Goal: Information Seeking & Learning: Learn about a topic

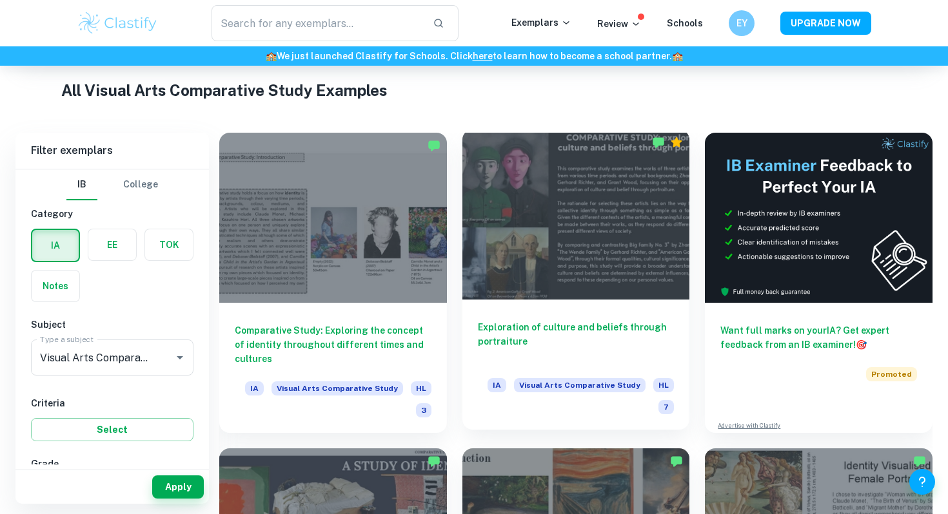
scroll to position [241, 0]
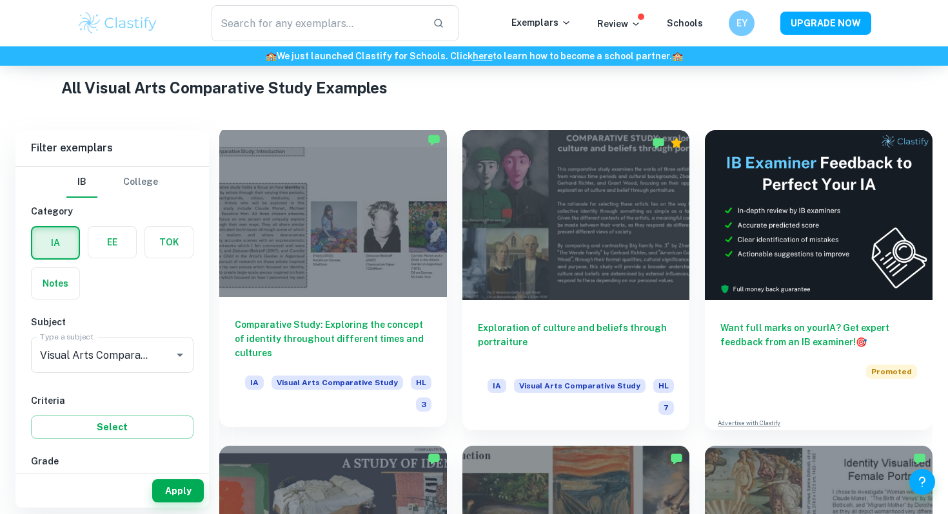
click at [380, 273] on div at bounding box center [333, 212] width 228 height 170
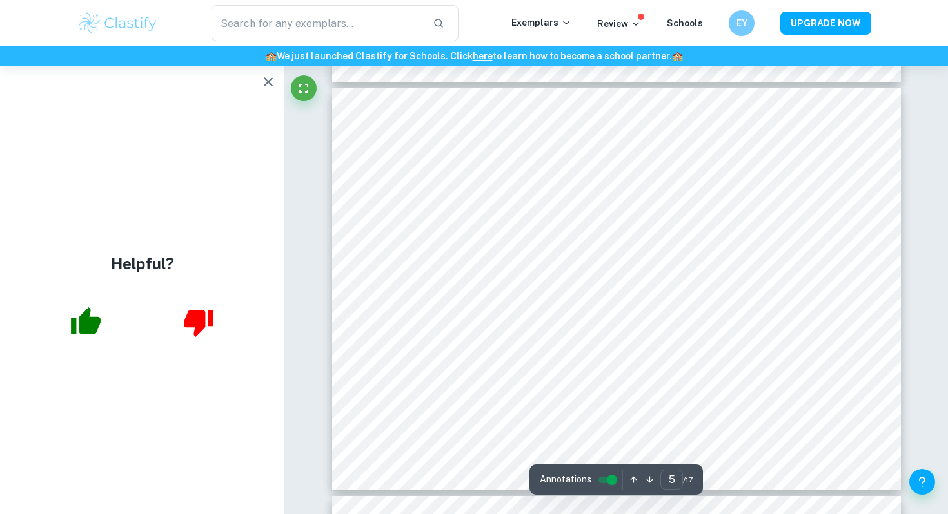
scroll to position [1803, 0]
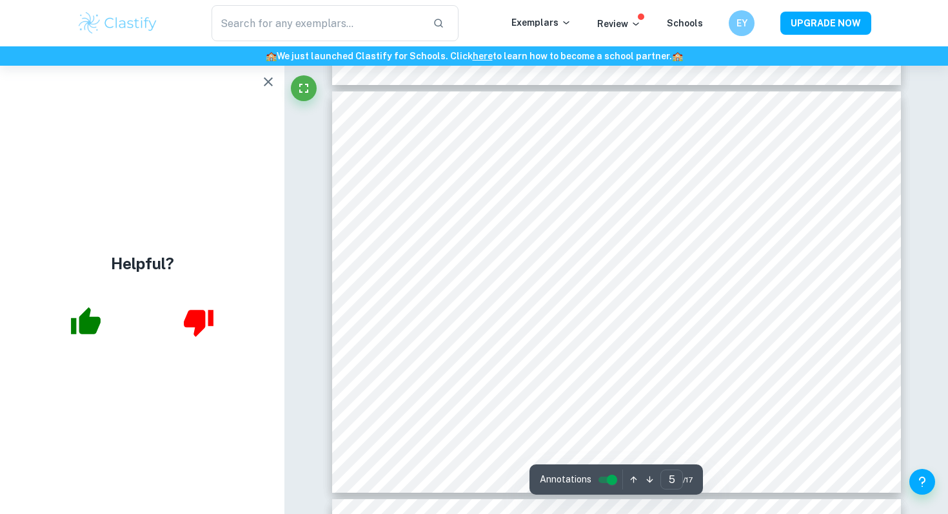
click at [266, 82] on icon "button" at bounding box center [267, 81] width 15 height 15
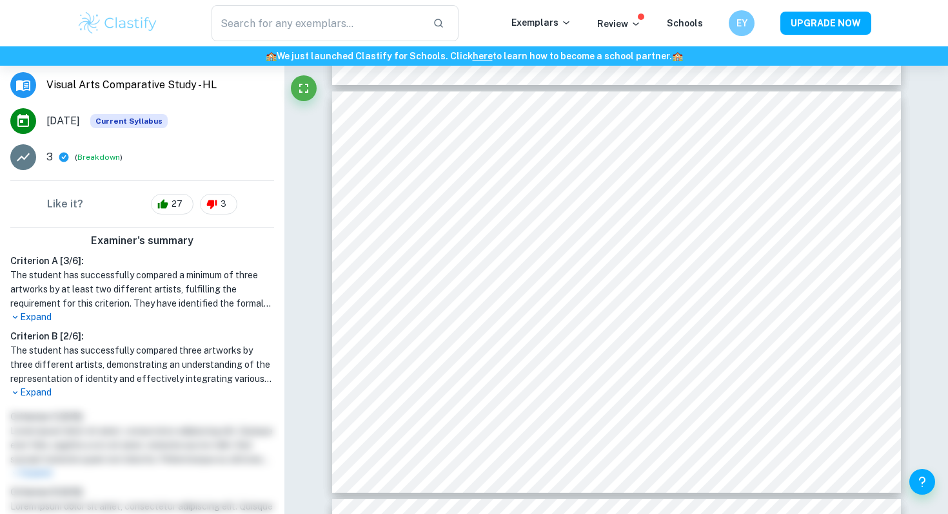
scroll to position [202, 0]
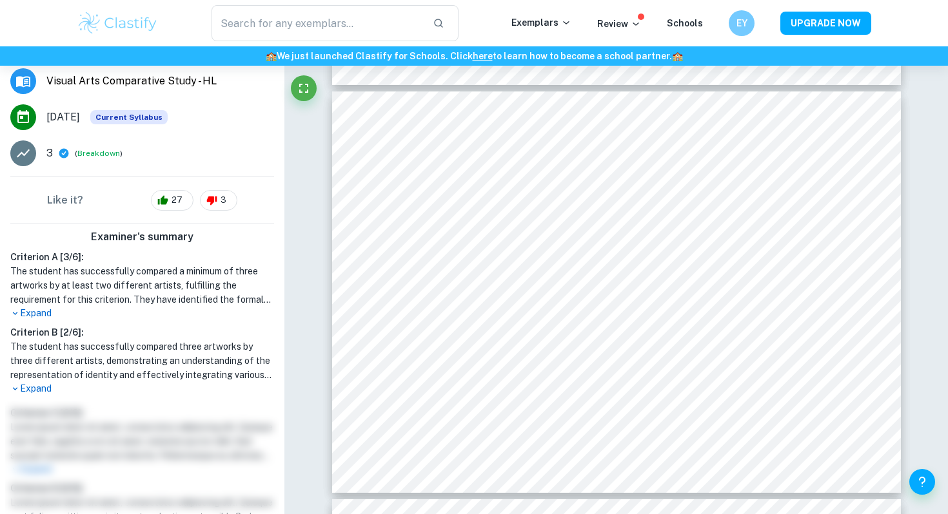
click at [46, 313] on p "Expand" at bounding box center [142, 314] width 264 height 14
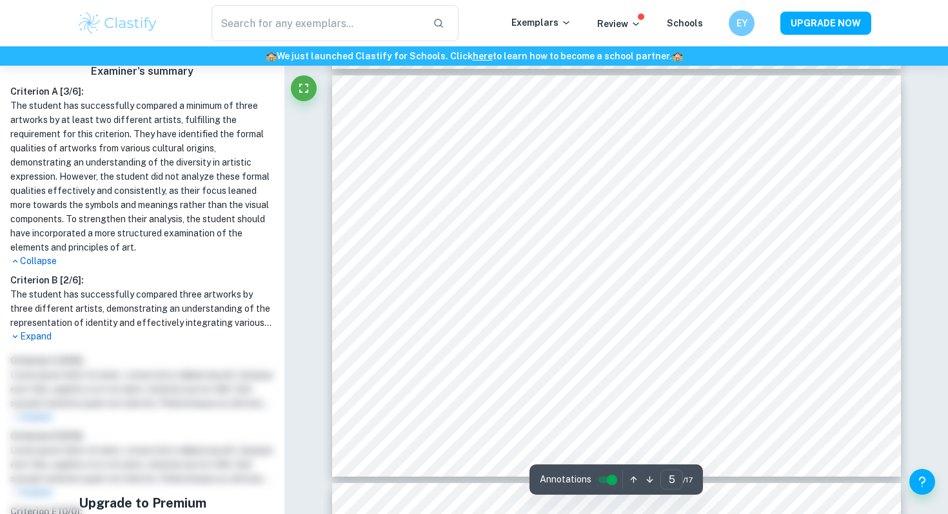
scroll to position [1820, 0]
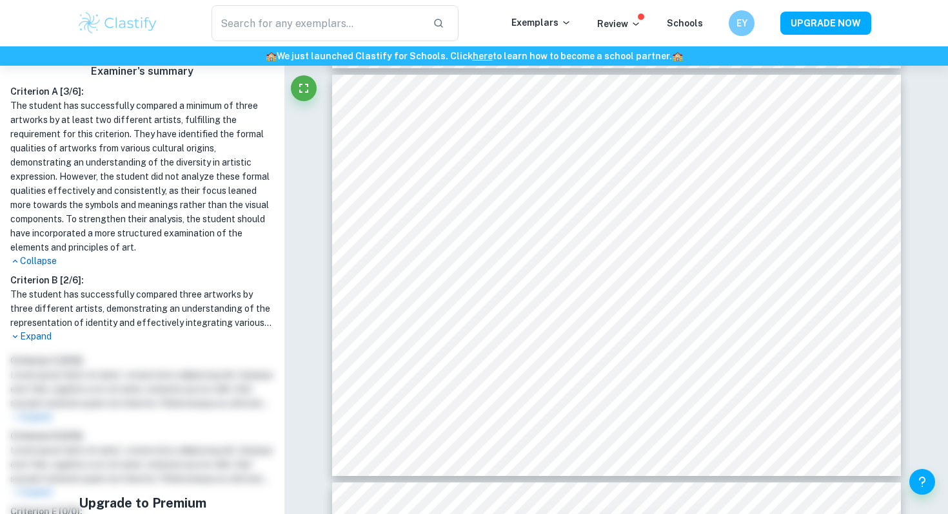
click at [28, 336] on p "Expand" at bounding box center [142, 337] width 264 height 14
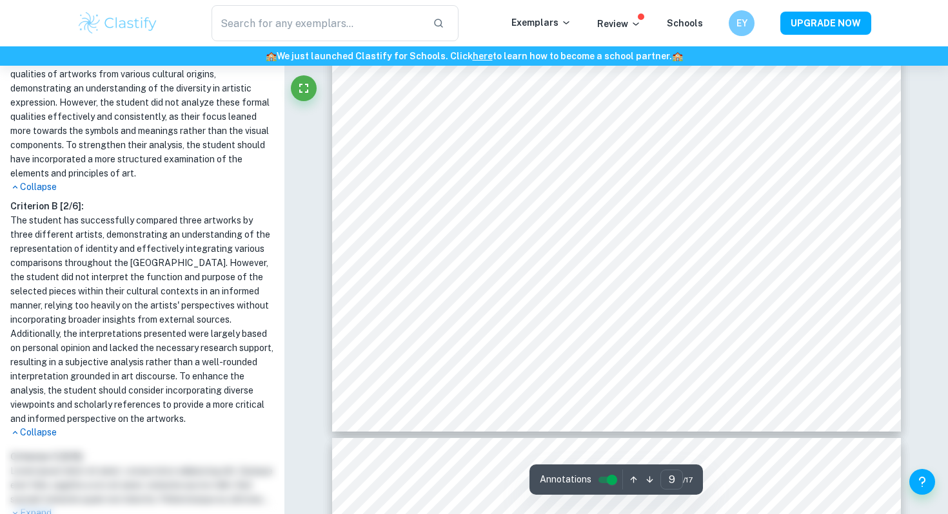
scroll to position [3571, 0]
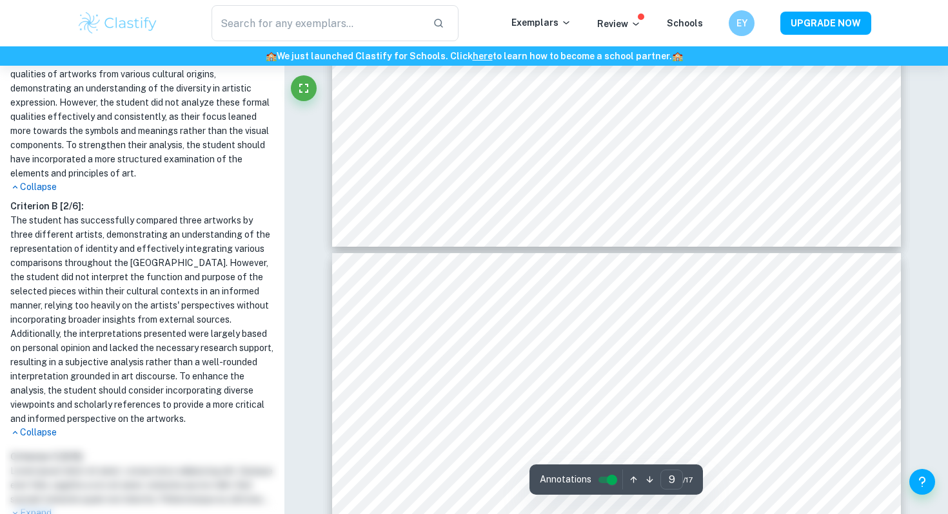
type input "10"
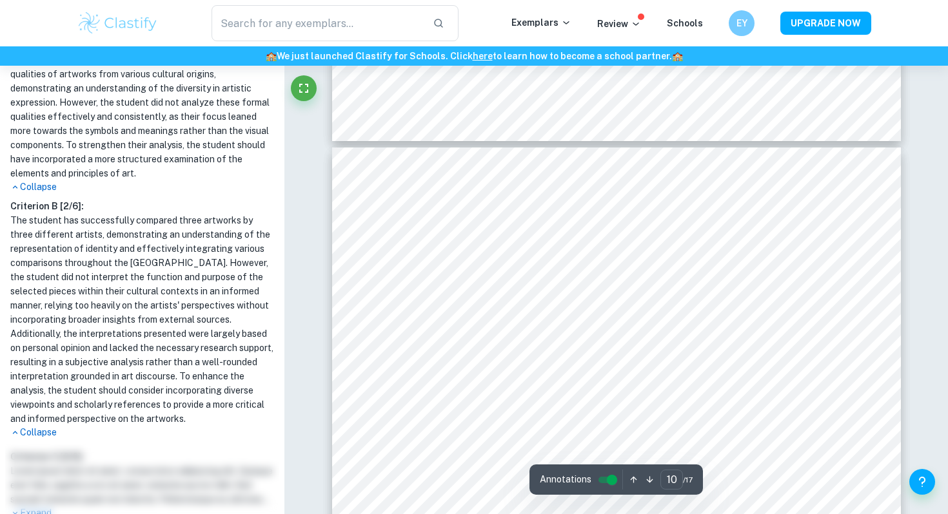
scroll to position [3895, 0]
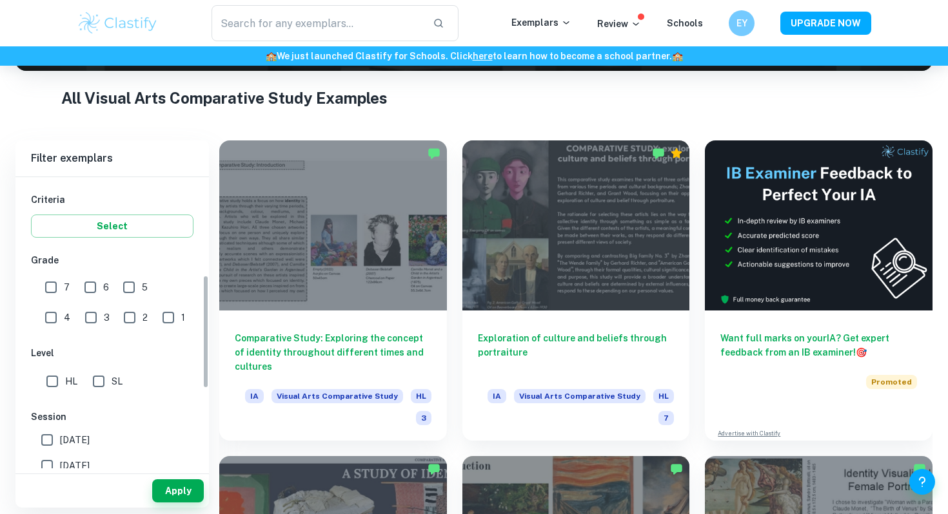
scroll to position [251, 0]
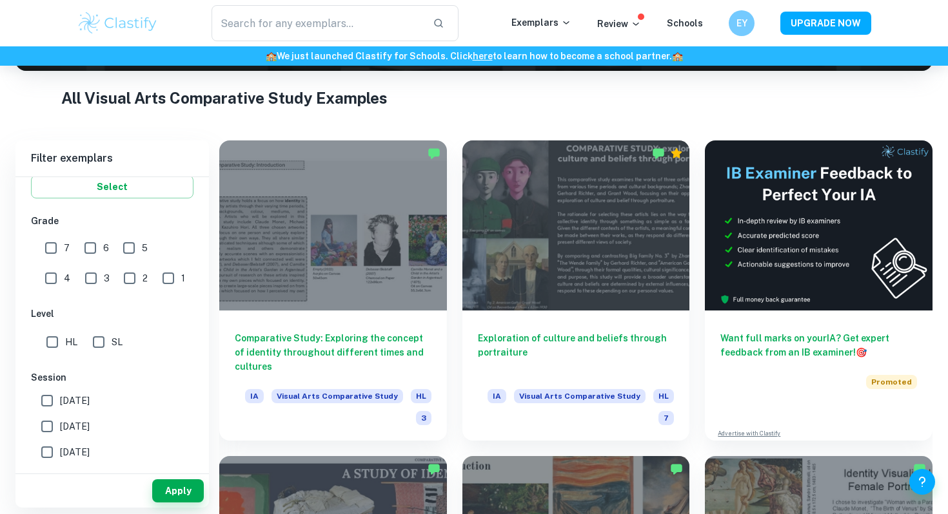
click at [97, 349] on input "SL" at bounding box center [99, 342] width 26 height 26
checkbox input "true"
click at [164, 486] on button "Apply" at bounding box center [178, 491] width 52 height 23
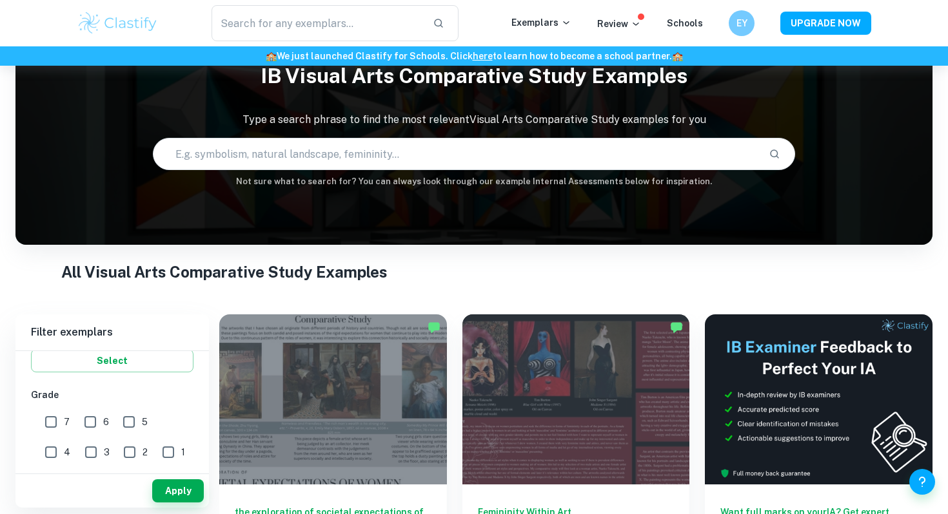
scroll to position [92, 0]
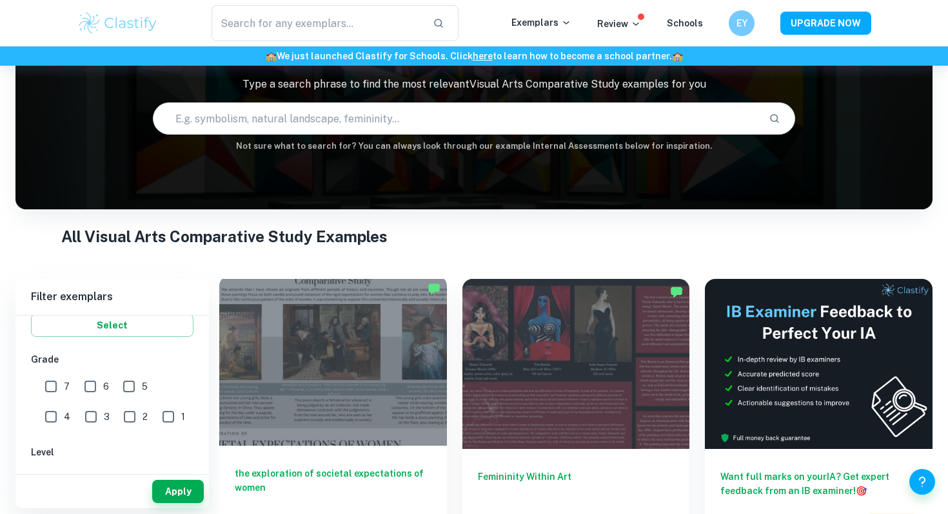
click at [361, 382] on div at bounding box center [333, 361] width 228 height 170
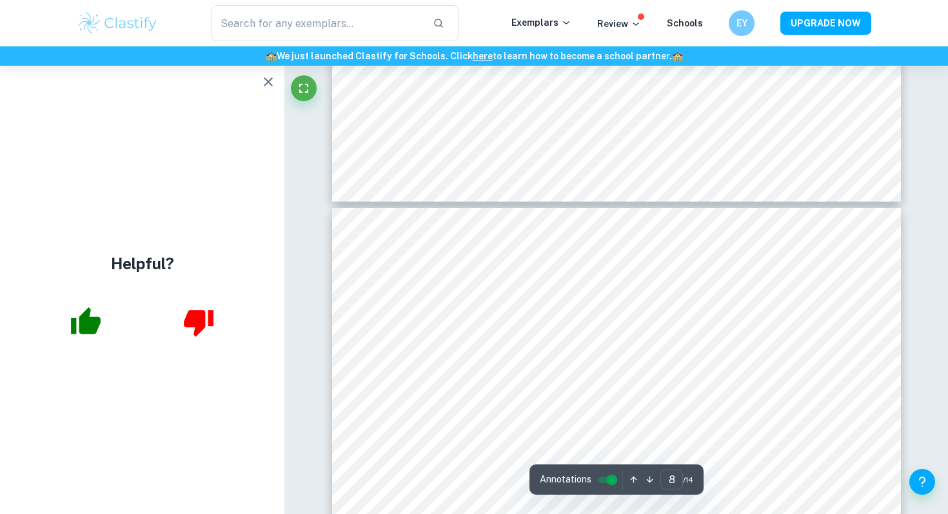
scroll to position [2880, 0]
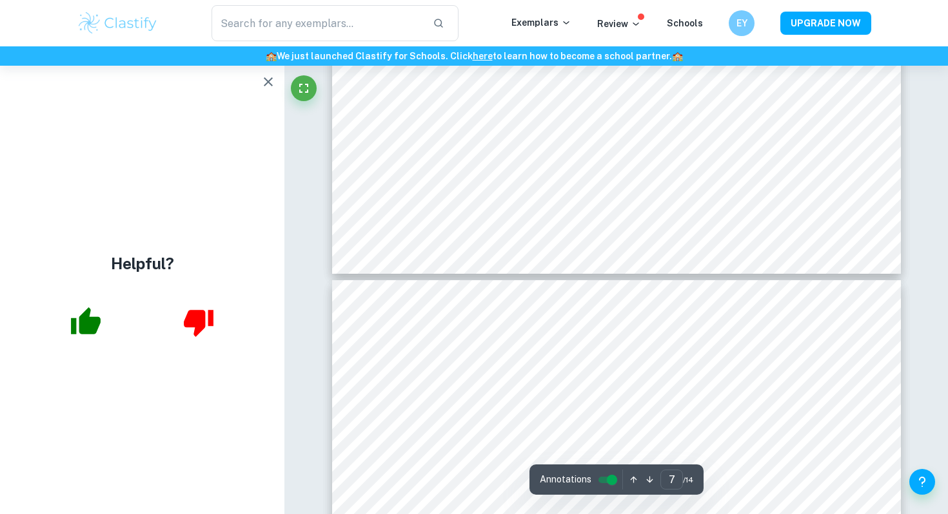
type input "6"
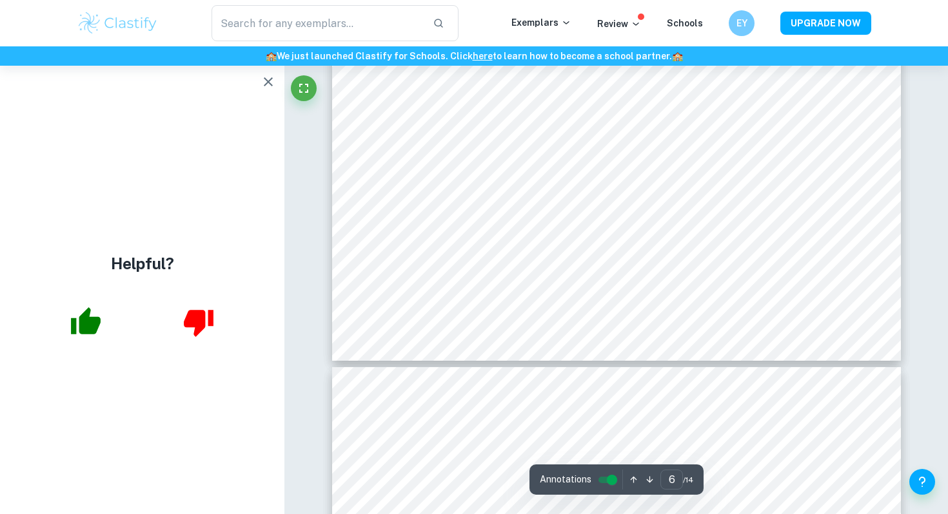
scroll to position [2124, 0]
